Goal: Task Accomplishment & Management: Complete application form

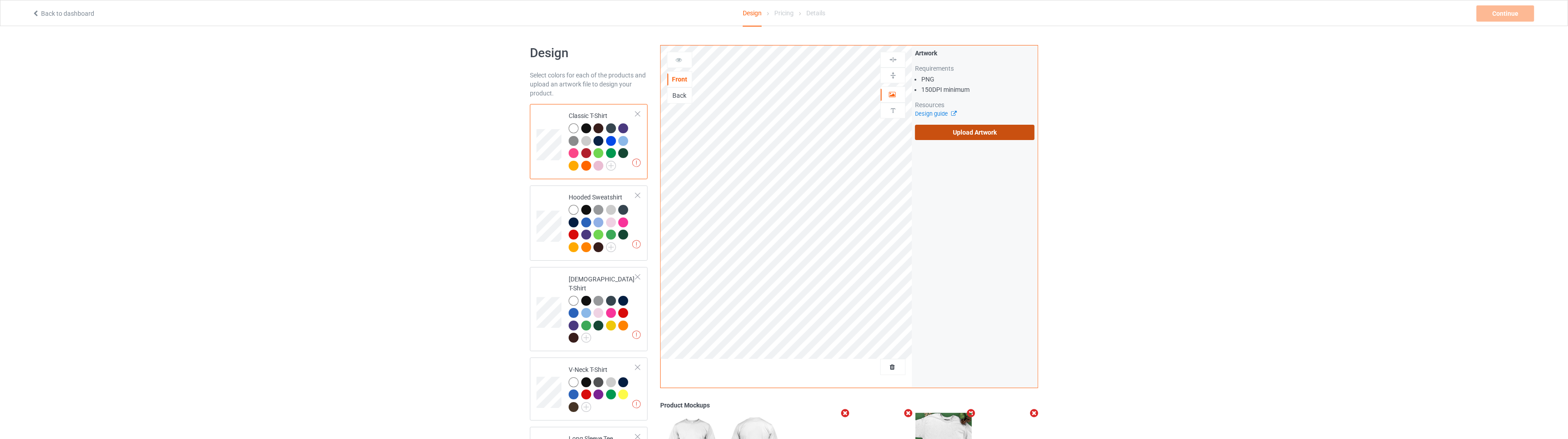
click at [941, 132] on label "Upload Artwork" at bounding box center [975, 132] width 120 height 15
click at [0, 0] on input "Upload Artwork" at bounding box center [0, 0] width 0 height 0
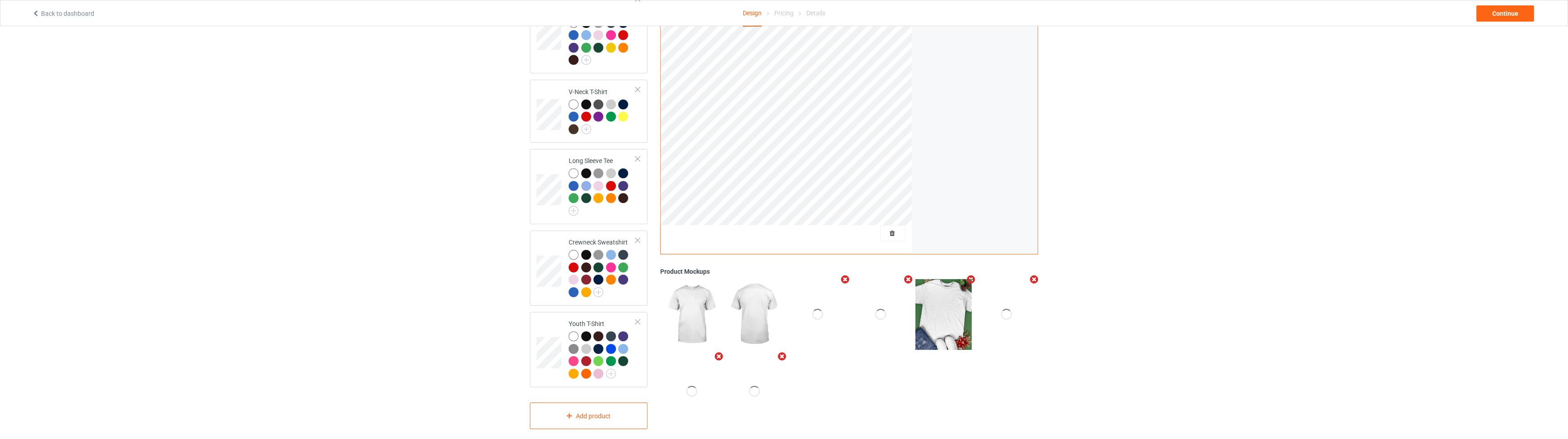
click at [782, 352] on icon "Remove mockup" at bounding box center [782, 356] width 11 height 9
click at [766, 378] on div "Add mockup" at bounding box center [754, 391] width 57 height 71
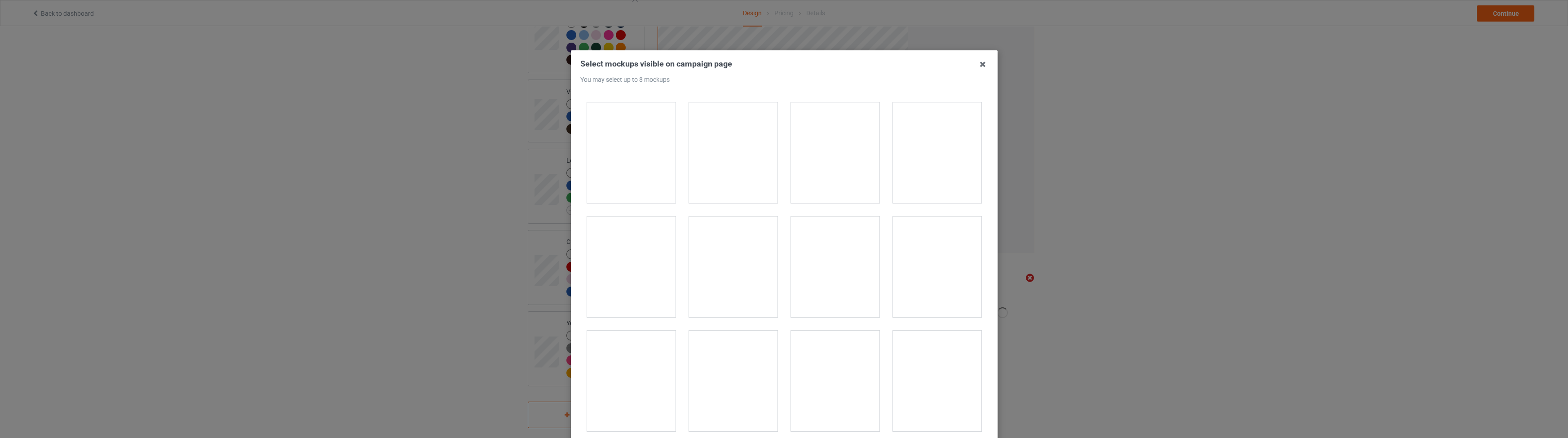
scroll to position [10298, 0]
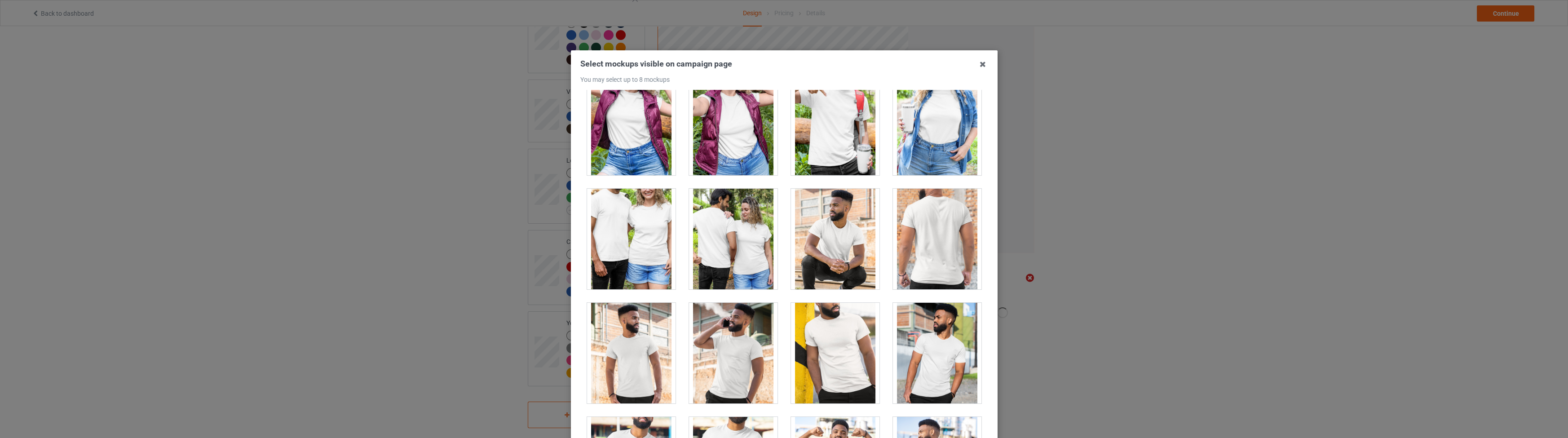
click at [623, 225] on div at bounding box center [631, 239] width 88 height 101
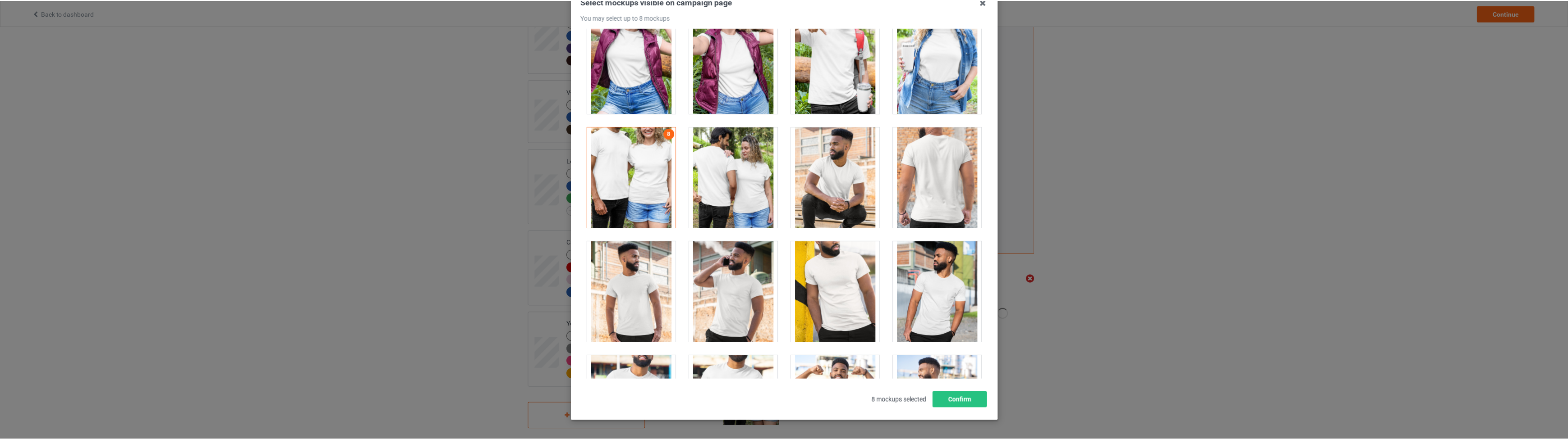
scroll to position [93, 0]
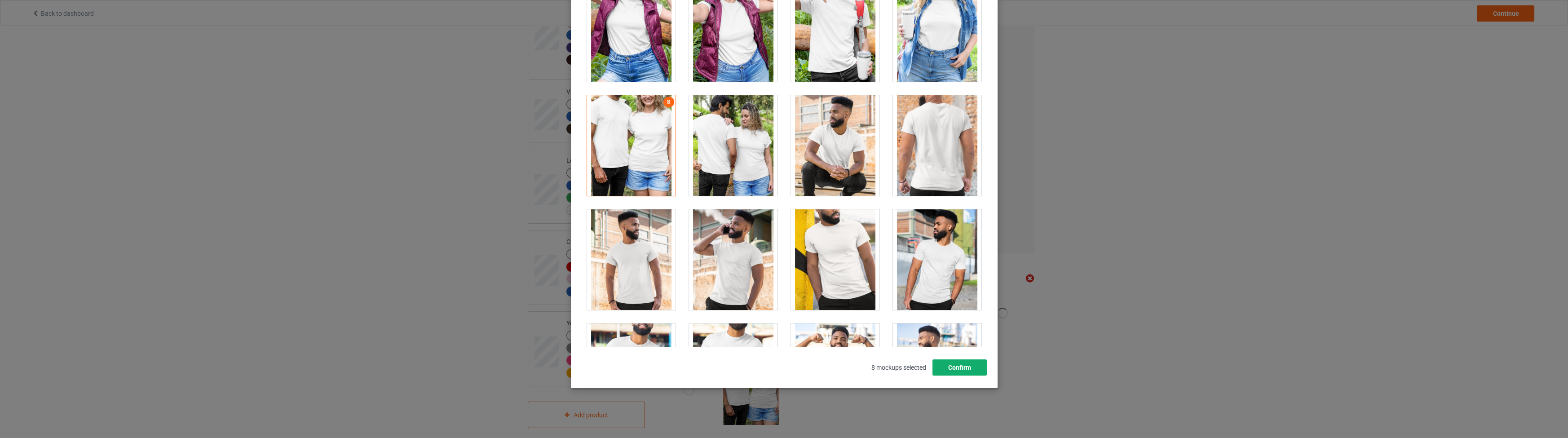
click at [952, 364] on button "Confirm" at bounding box center [959, 367] width 54 height 16
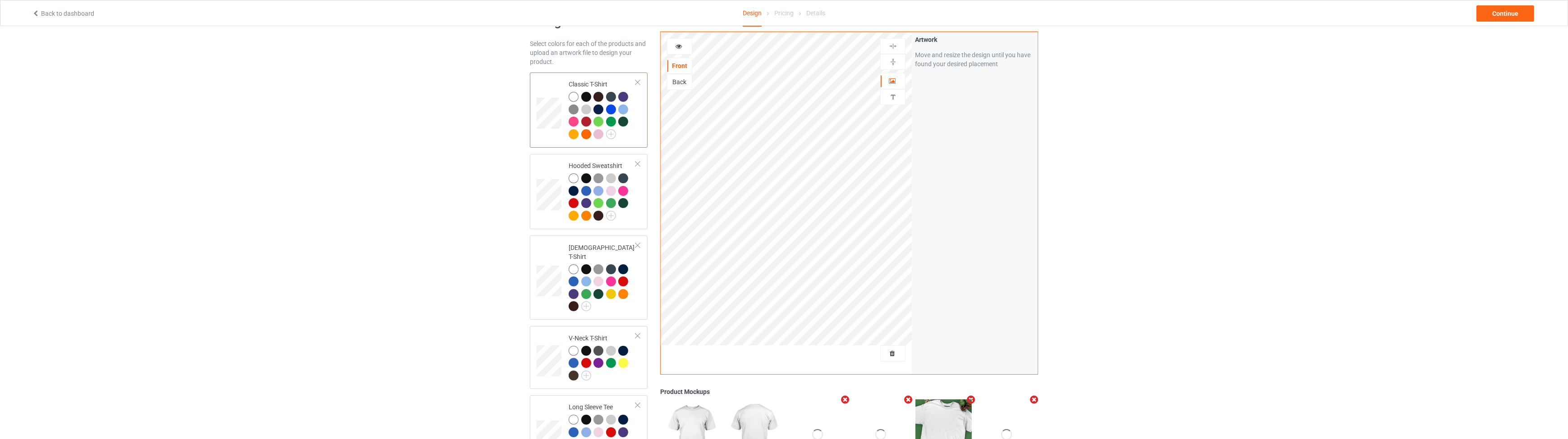
scroll to position [0, 0]
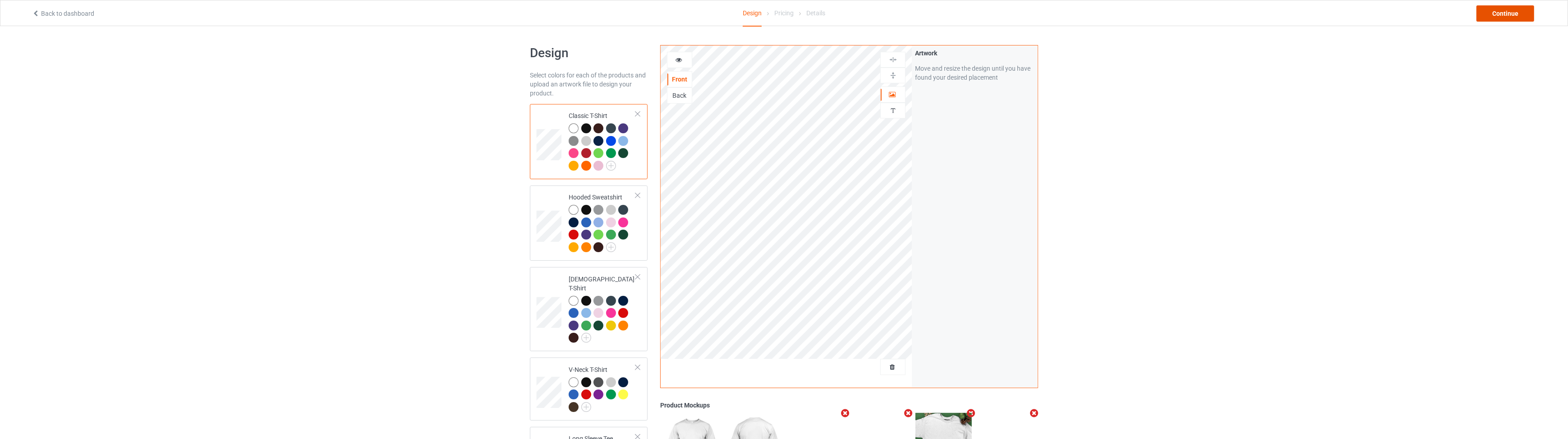
click at [1515, 18] on div "Continue" at bounding box center [1505, 13] width 57 height 16
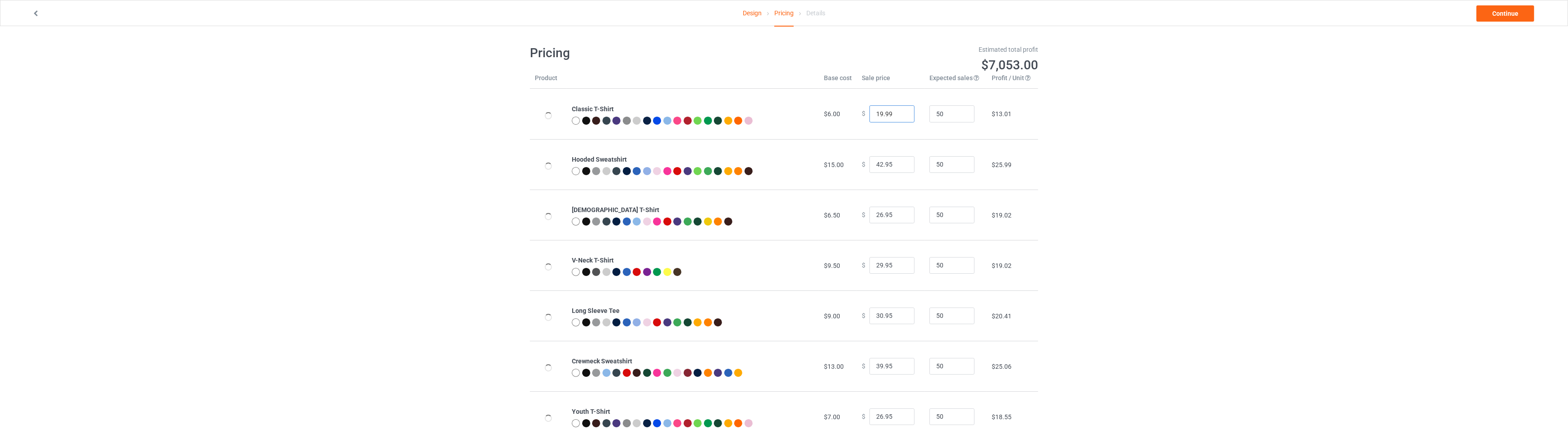
drag, startPoint x: 874, startPoint y: 112, endPoint x: 865, endPoint y: 114, distance: 9.2
click at [870, 114] on input "19.99" at bounding box center [892, 114] width 45 height 17
drag, startPoint x: 879, startPoint y: 112, endPoint x: 868, endPoint y: 112, distance: 11.0
click at [870, 112] on input "19.99" at bounding box center [892, 114] width 45 height 17
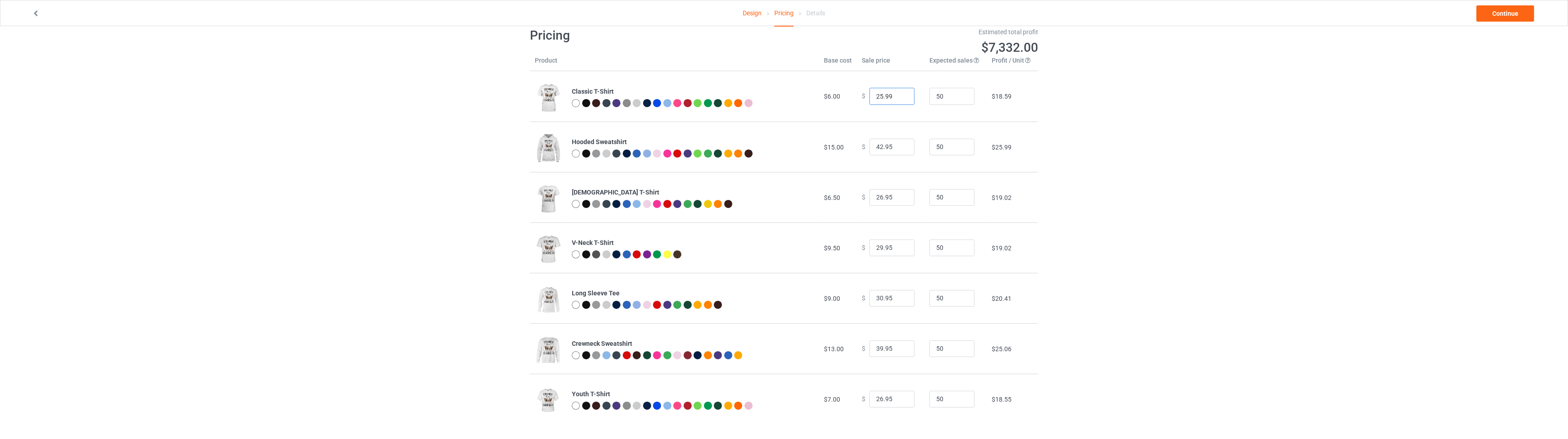
scroll to position [26, 0]
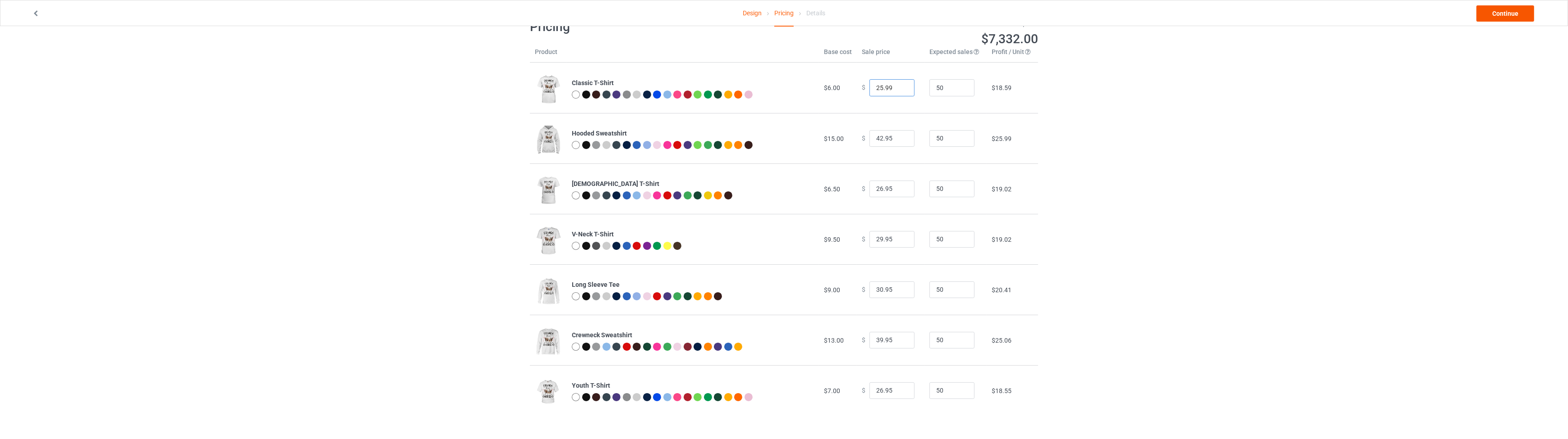
type input "25.99"
click at [1492, 14] on link "Continue" at bounding box center [1505, 13] width 57 height 16
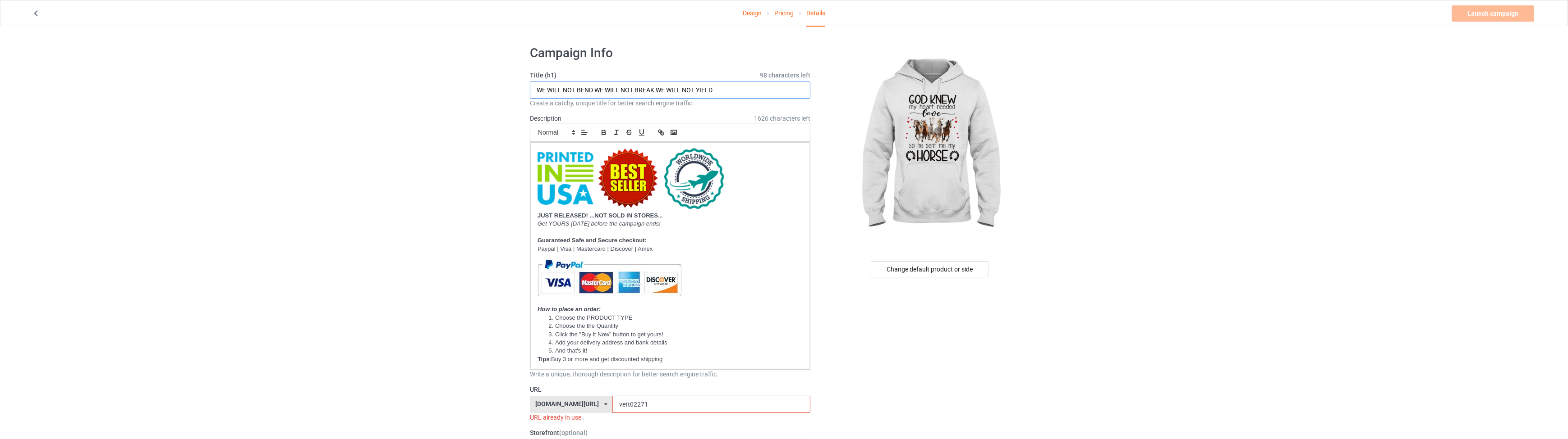
drag, startPoint x: 726, startPoint y: 86, endPoint x: 507, endPoint y: 103, distance: 219.7
type input "[DEMOGRAPHIC_DATA] KNEW MY HEART NEEDED LOVE SO HE SENT ME MY HORSE"
click at [746, 13] on link "Design" at bounding box center [752, 13] width 19 height 25
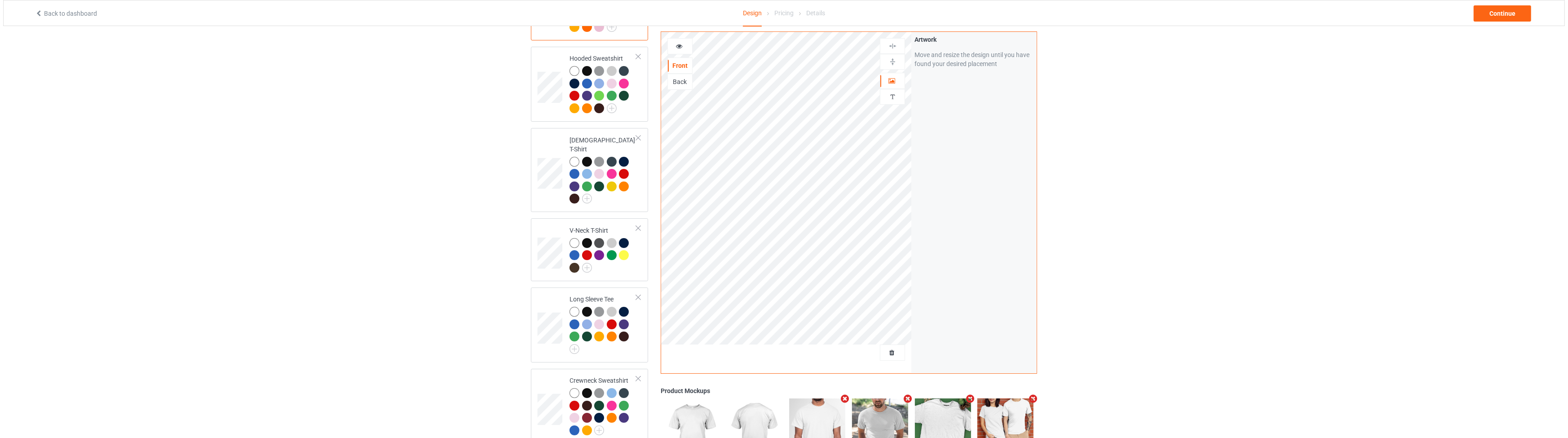
scroll to position [277, 0]
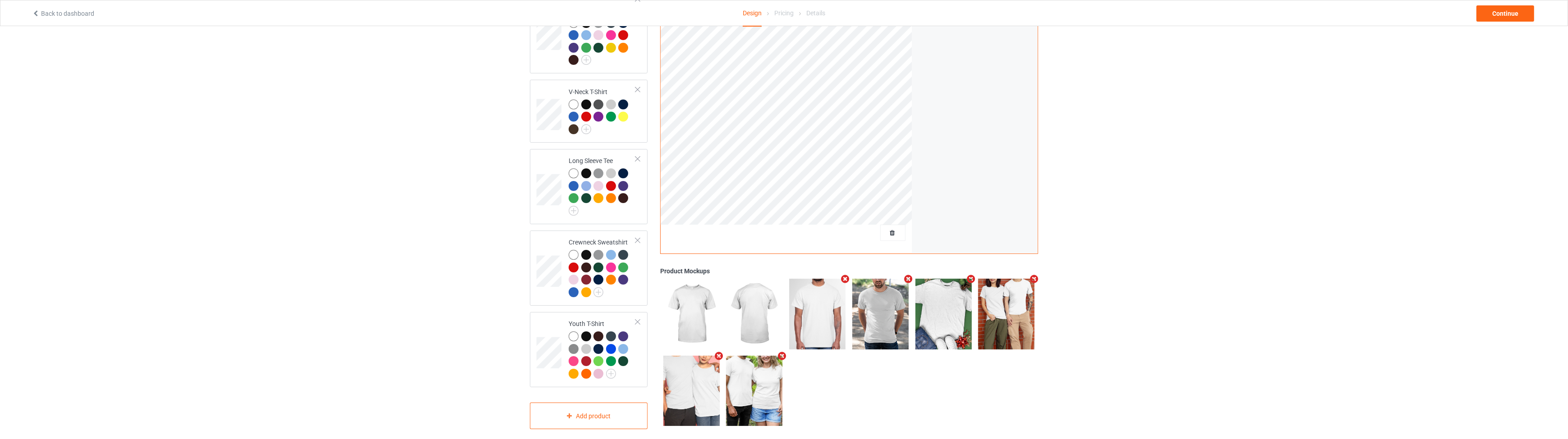
click at [844, 275] on icon "Remove mockup" at bounding box center [845, 279] width 11 height 9
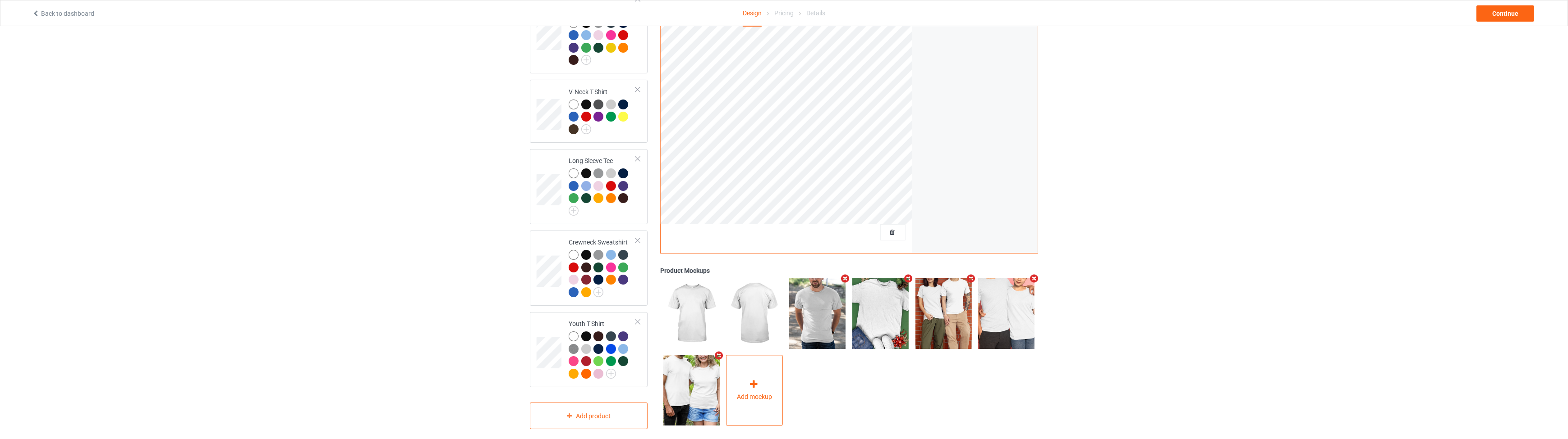
click at [753, 363] on div "Add mockup" at bounding box center [754, 391] width 57 height 71
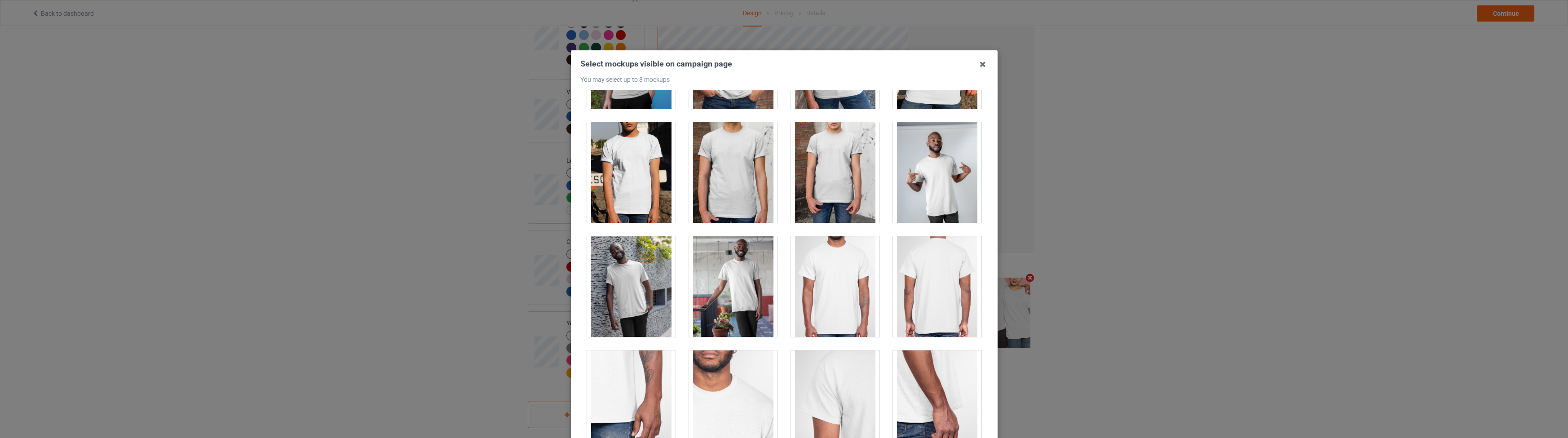
scroll to position [0, 0]
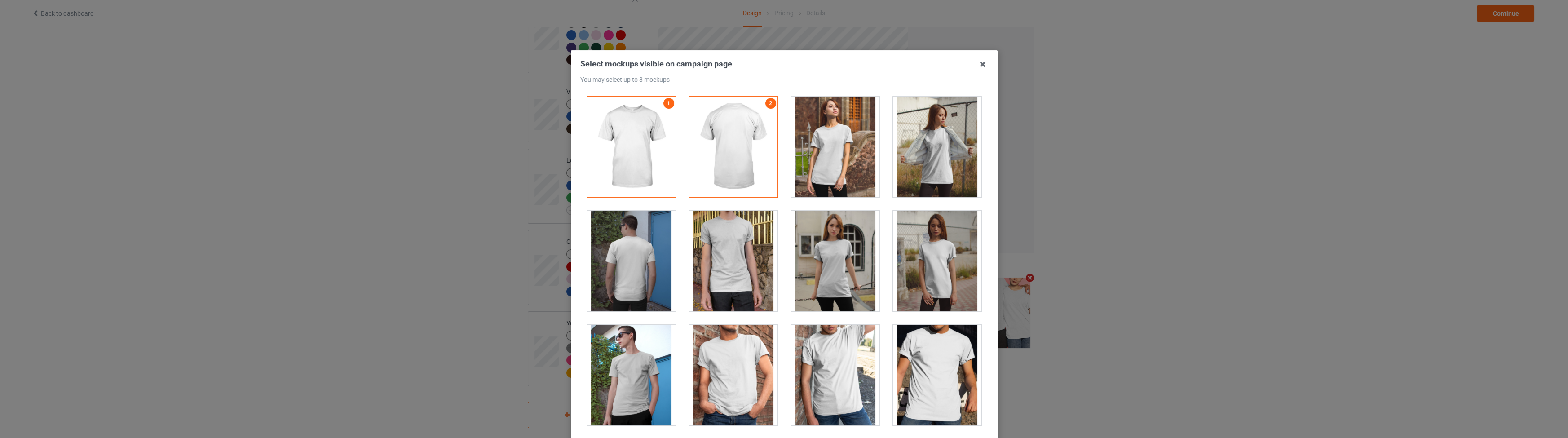
click at [829, 265] on div at bounding box center [835, 261] width 88 height 101
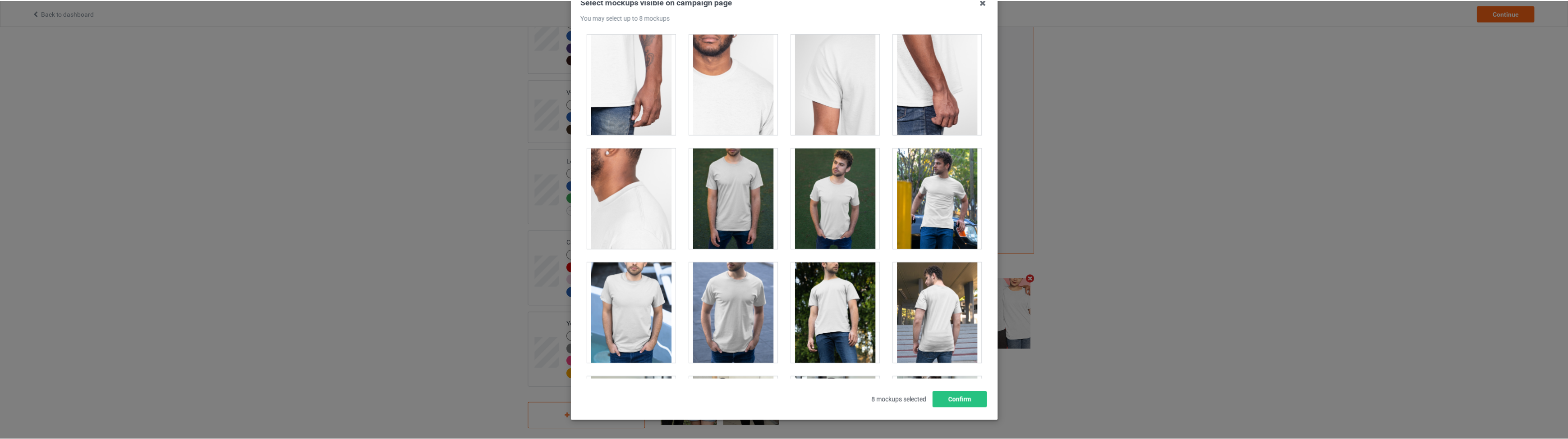
scroll to position [93, 0]
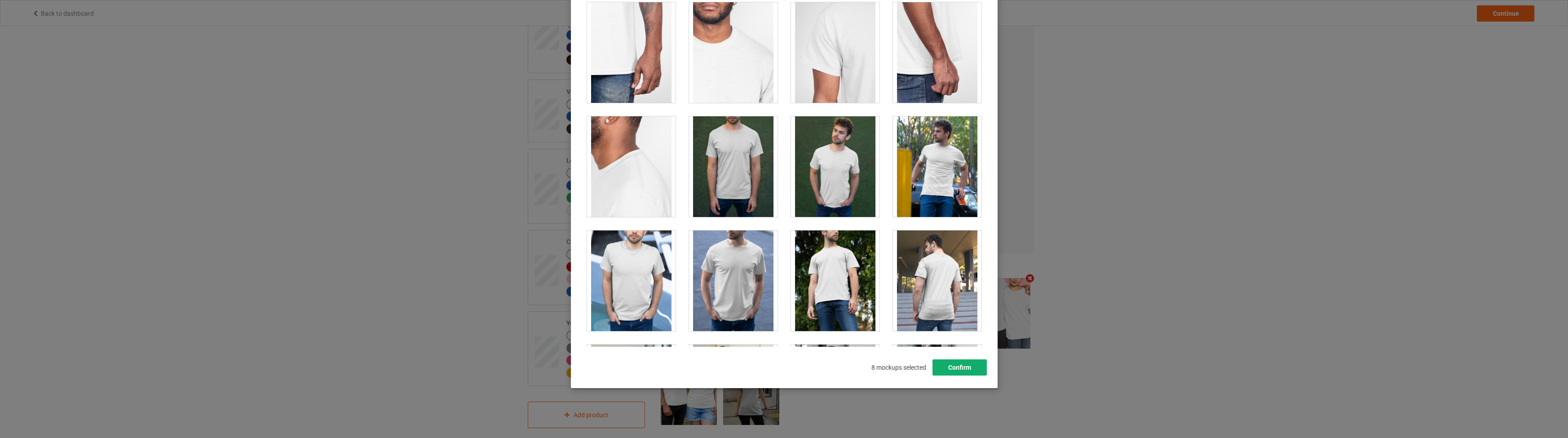
drag, startPoint x: 959, startPoint y: 370, endPoint x: 971, endPoint y: 364, distance: 13.4
click at [958, 370] on button "Confirm" at bounding box center [959, 367] width 54 height 16
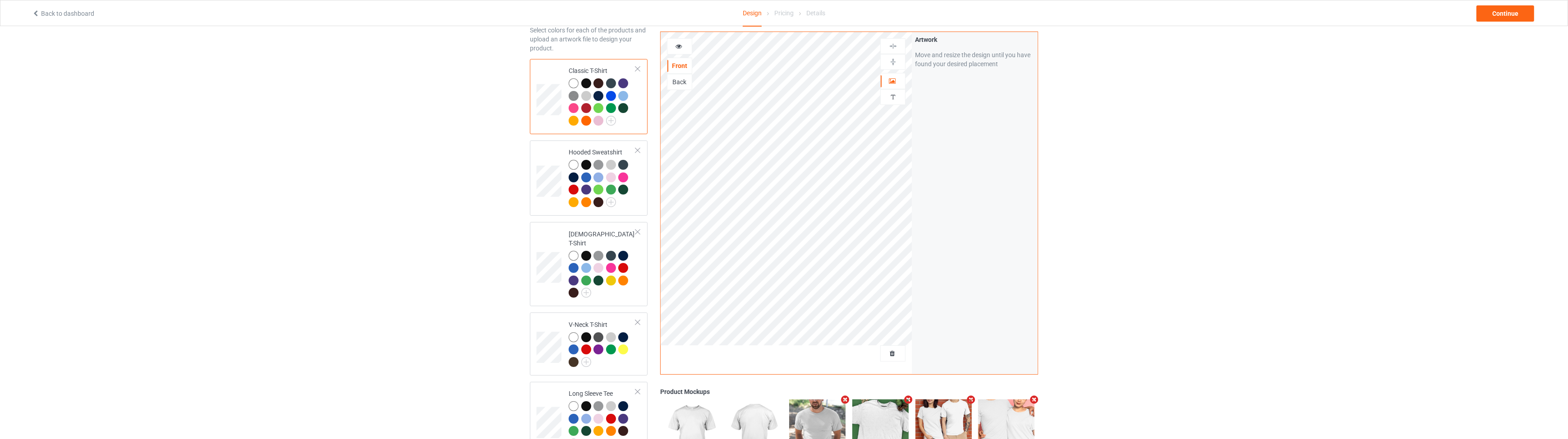
scroll to position [0, 0]
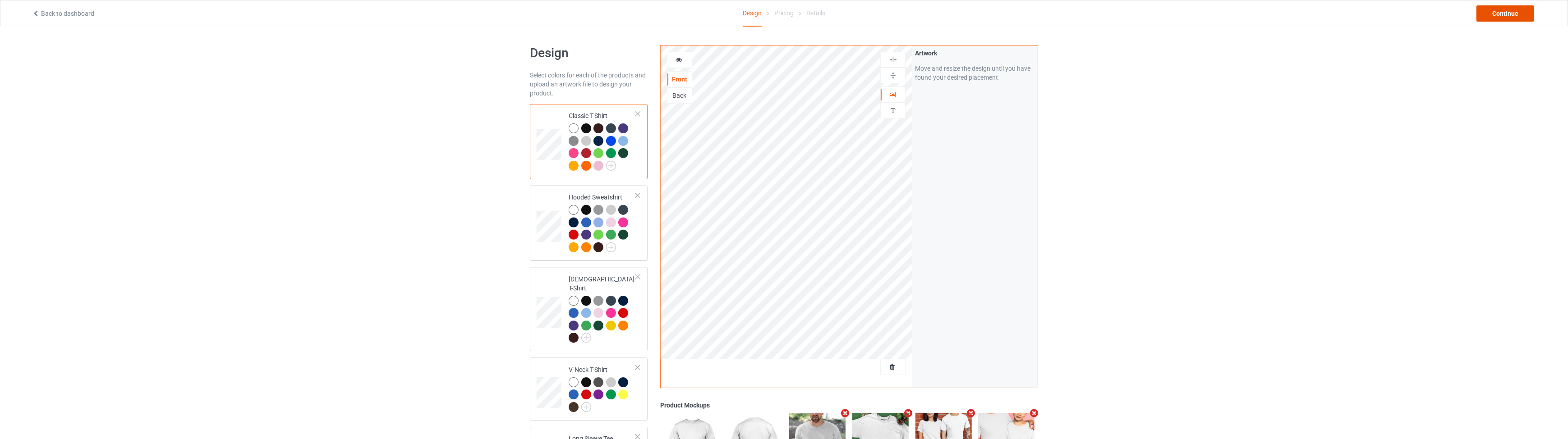
click at [1494, 12] on div "Continue" at bounding box center [1505, 13] width 57 height 16
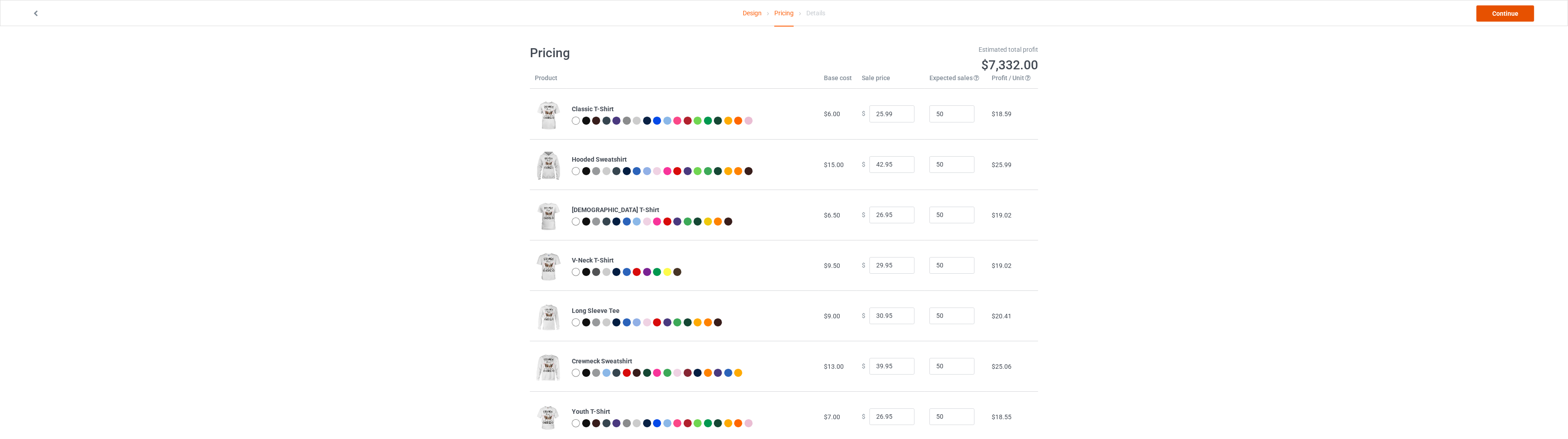
click at [1494, 12] on link "Continue" at bounding box center [1505, 13] width 57 height 16
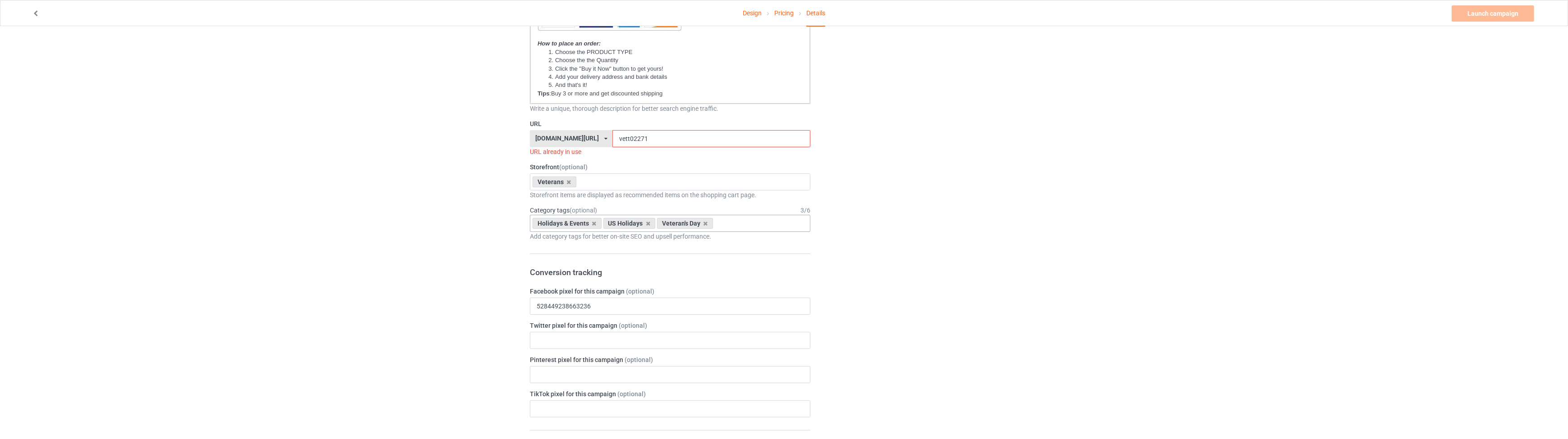
scroll to position [286, 0]
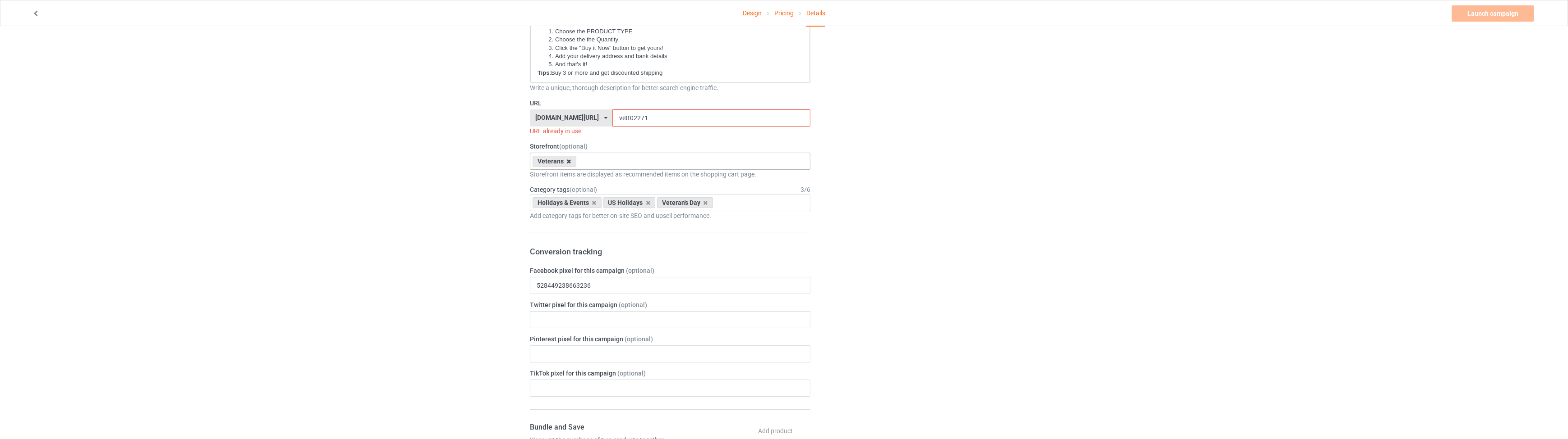
click at [568, 161] on icon at bounding box center [569, 162] width 4 height 6
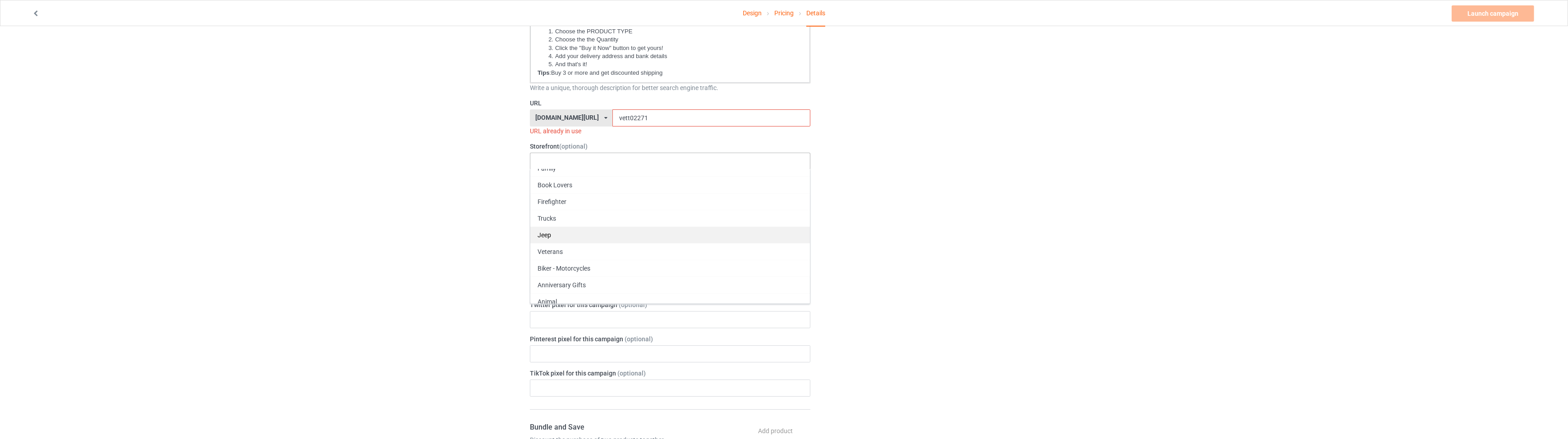
scroll to position [15, 0]
click at [557, 291] on div "Animal" at bounding box center [670, 296] width 279 height 16
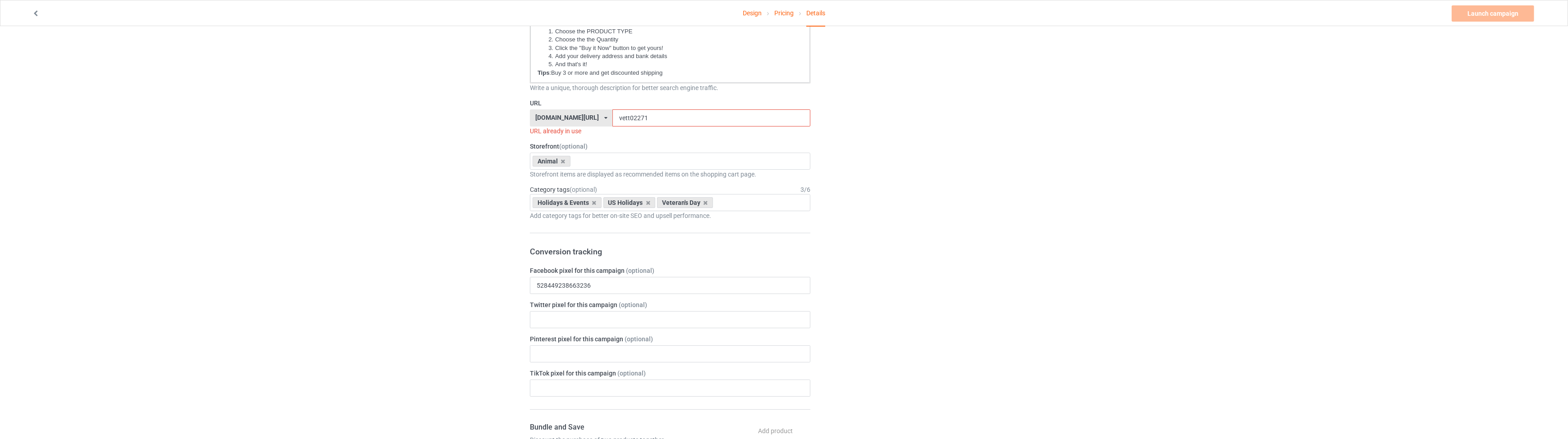
click at [976, 222] on div "Change default product or side" at bounding box center [930, 371] width 228 height 1238
click at [703, 202] on icon at bounding box center [705, 203] width 4 height 6
click at [647, 201] on icon at bounding box center [648, 203] width 4 height 6
click at [595, 202] on icon at bounding box center [594, 203] width 4 height 6
type input "HORSE"
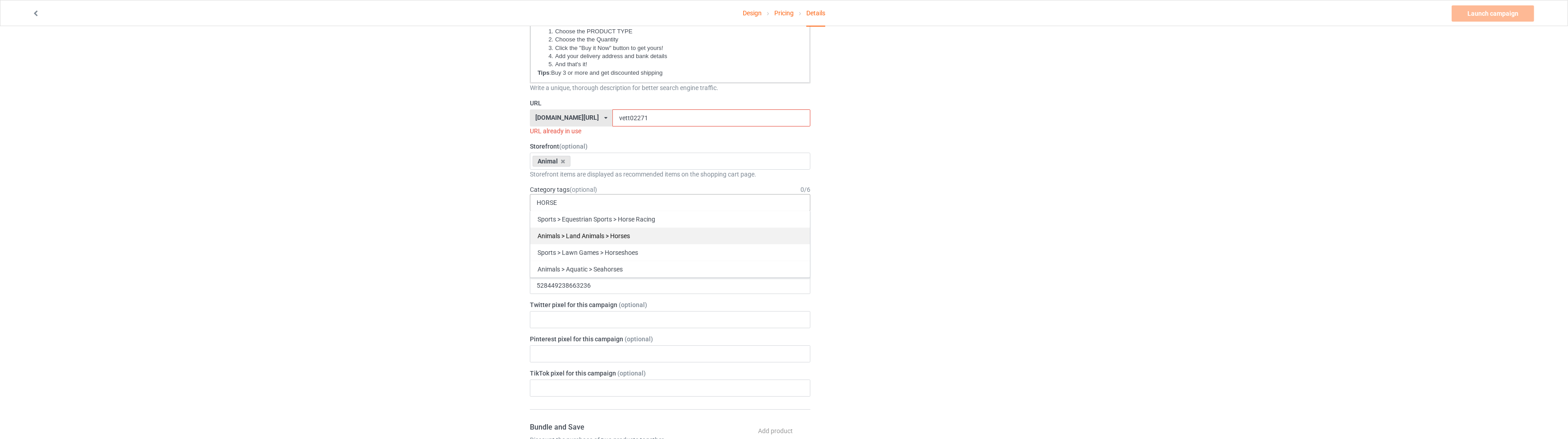
click at [631, 234] on div "Animals > Land Animals > Horses" at bounding box center [670, 236] width 279 height 16
click at [1006, 259] on div "Change default product or side" at bounding box center [930, 371] width 228 height 1238
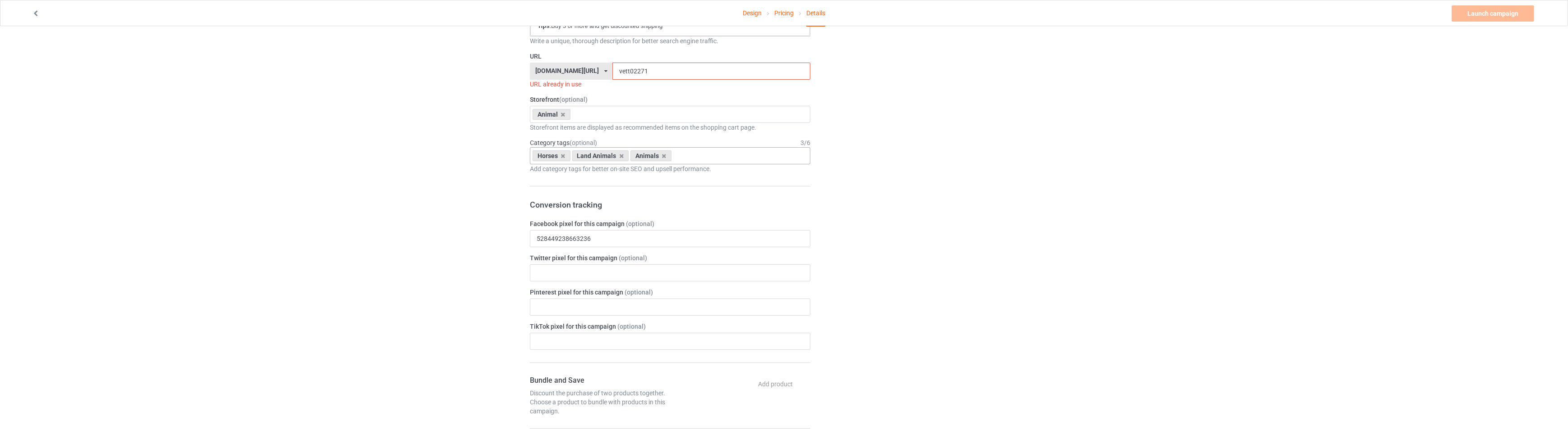
scroll to position [286, 0]
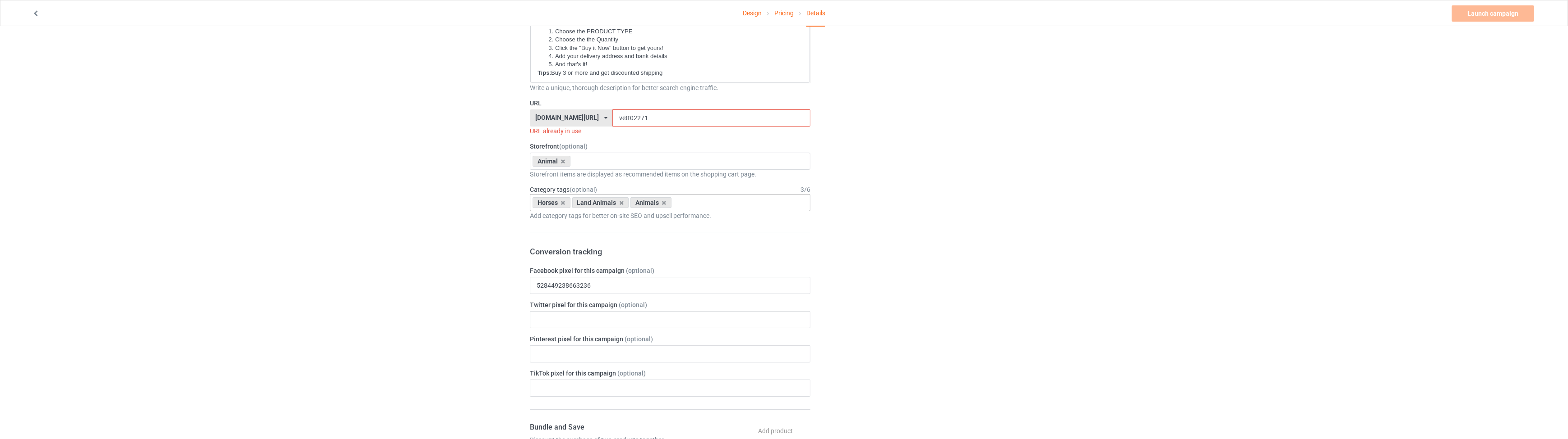
drag, startPoint x: 626, startPoint y: 117, endPoint x: 551, endPoint y: 117, distance: 75.0
click at [551, 117] on div "[DOMAIN_NAME][URL] [DOMAIN_NAME][URL] [DOMAIN_NAME][URL] [DOMAIN_NAME][URL] 623…" at bounding box center [670, 118] width 280 height 17
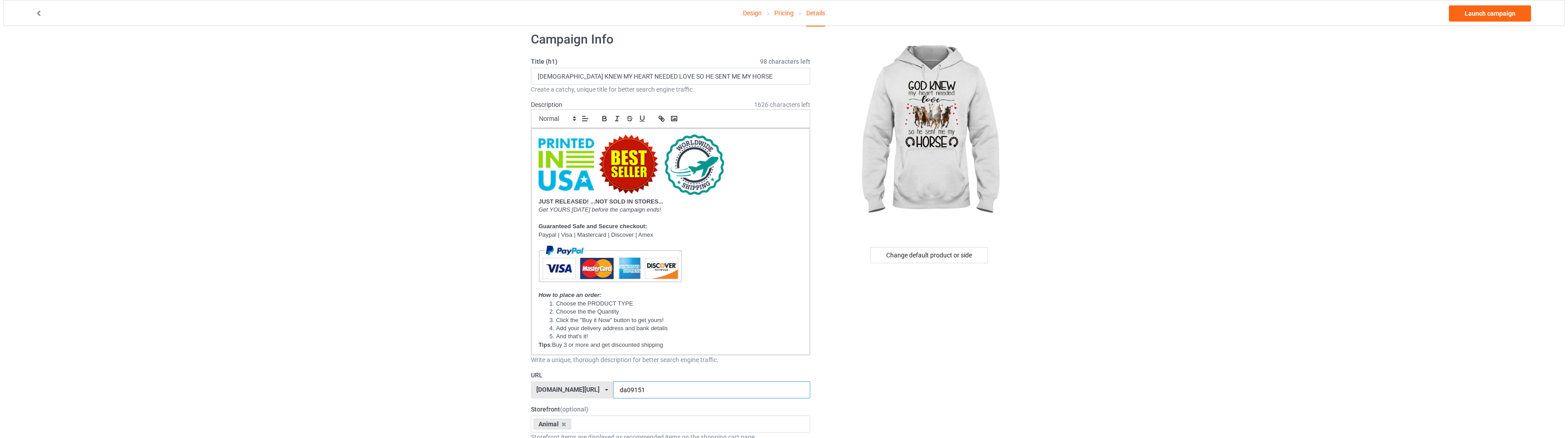
scroll to position [0, 0]
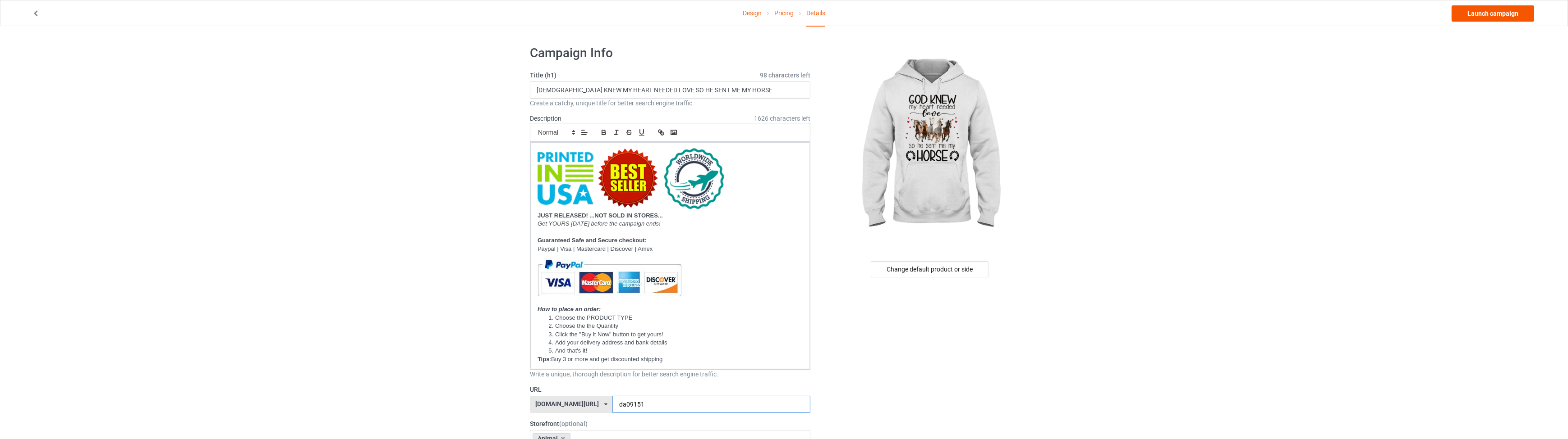
type input "da09151"
click at [1504, 18] on link "Launch campaign" at bounding box center [1492, 13] width 82 height 16
